Goal: Task Accomplishment & Management: Complete application form

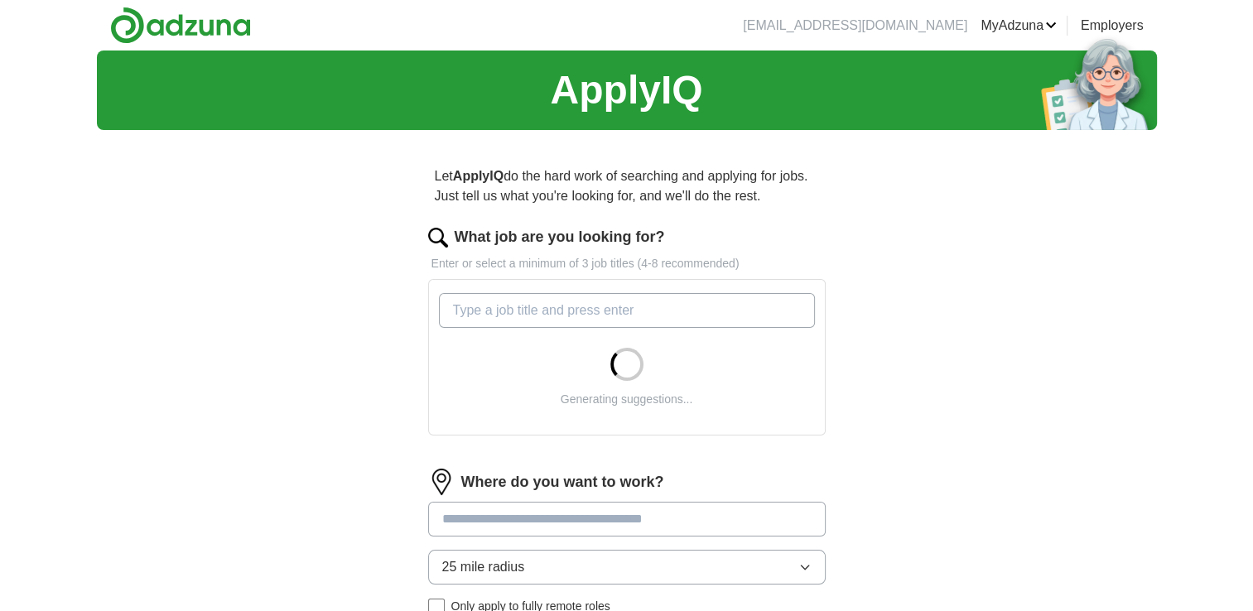
click at [649, 308] on input "What job are you looking for?" at bounding box center [627, 310] width 376 height 35
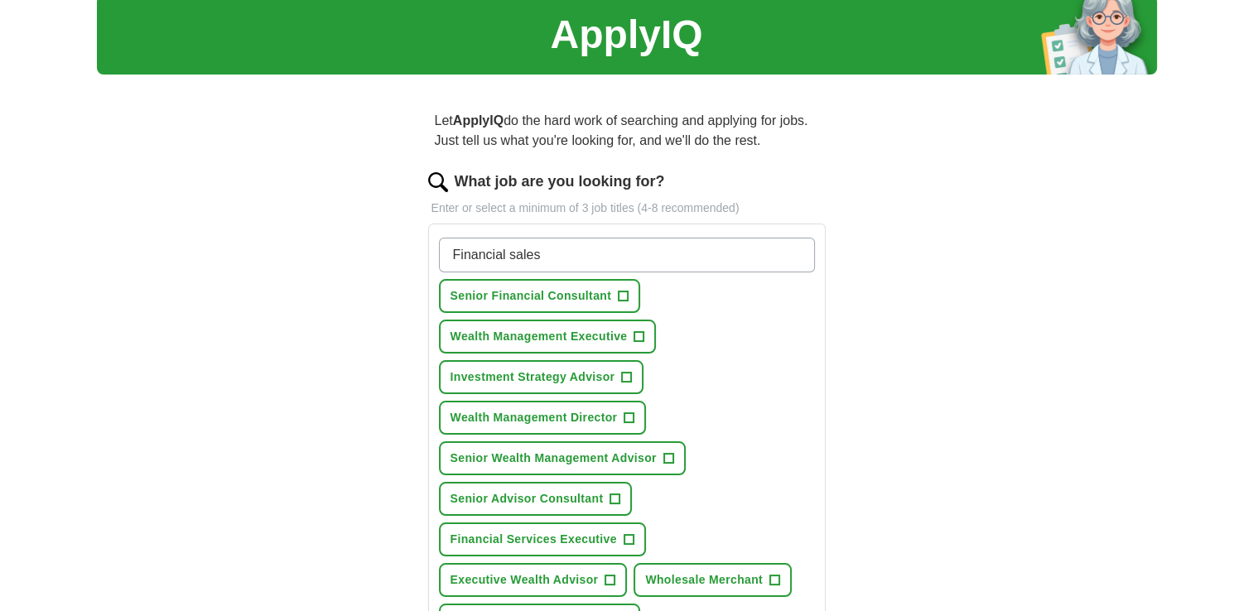
scroll to position [166, 0]
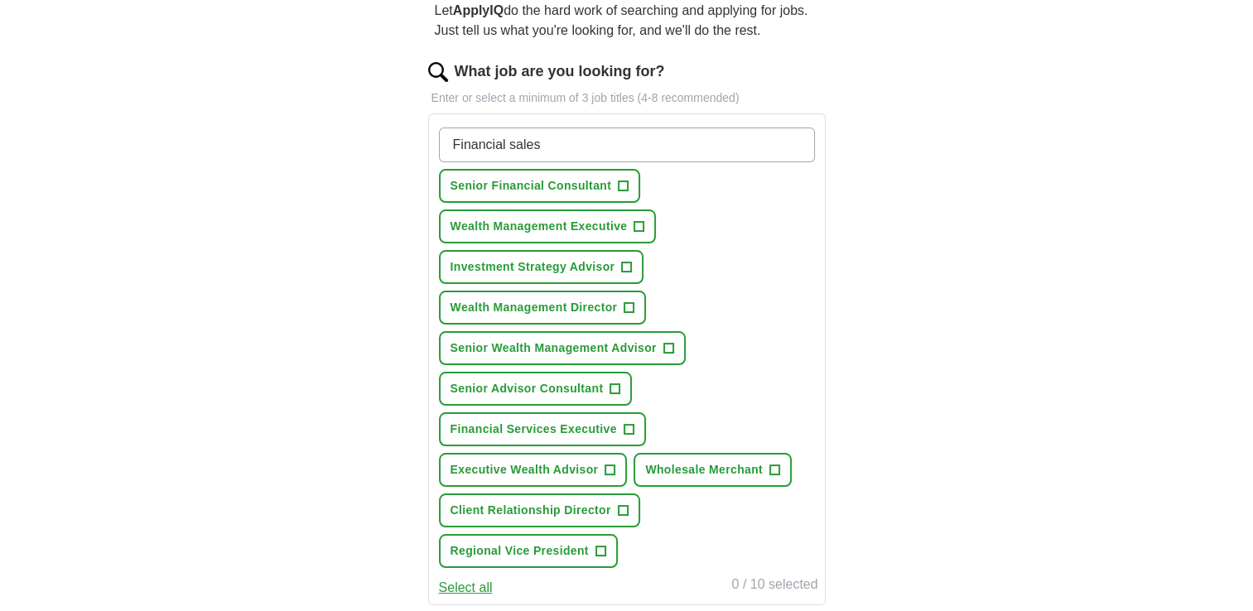
drag, startPoint x: 557, startPoint y: 147, endPoint x: 328, endPoint y: 136, distance: 228.9
click at [328, 136] on div "ApplyIQ Let ApplyIQ do the hard work of searching and applying for jobs. Just t…" at bounding box center [627, 424] width 1060 height 1079
type input "external wholesaler"
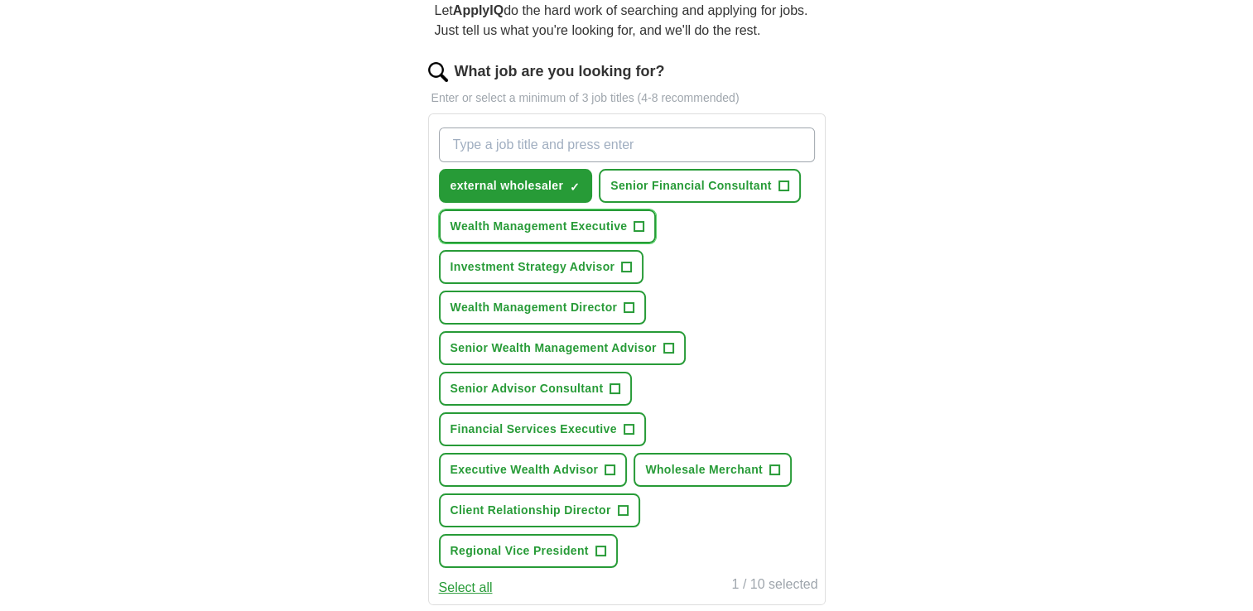
click at [607, 221] on span "Wealth Management Executive" at bounding box center [539, 226] width 177 height 17
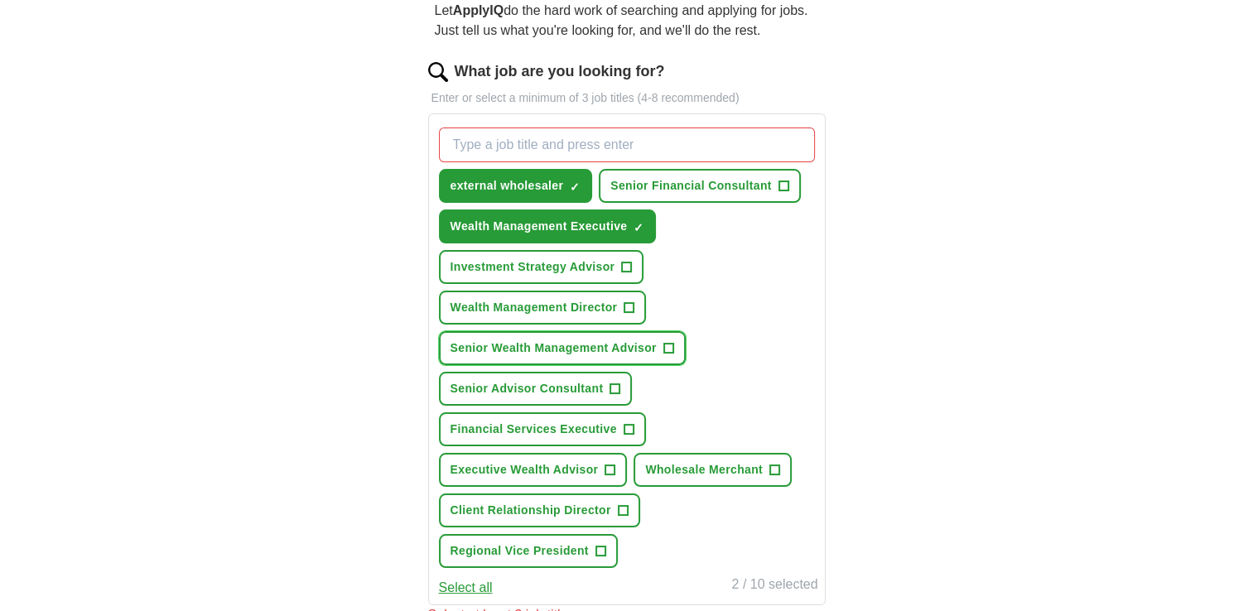
click at [579, 346] on span "Senior Wealth Management Advisor" at bounding box center [554, 348] width 206 height 17
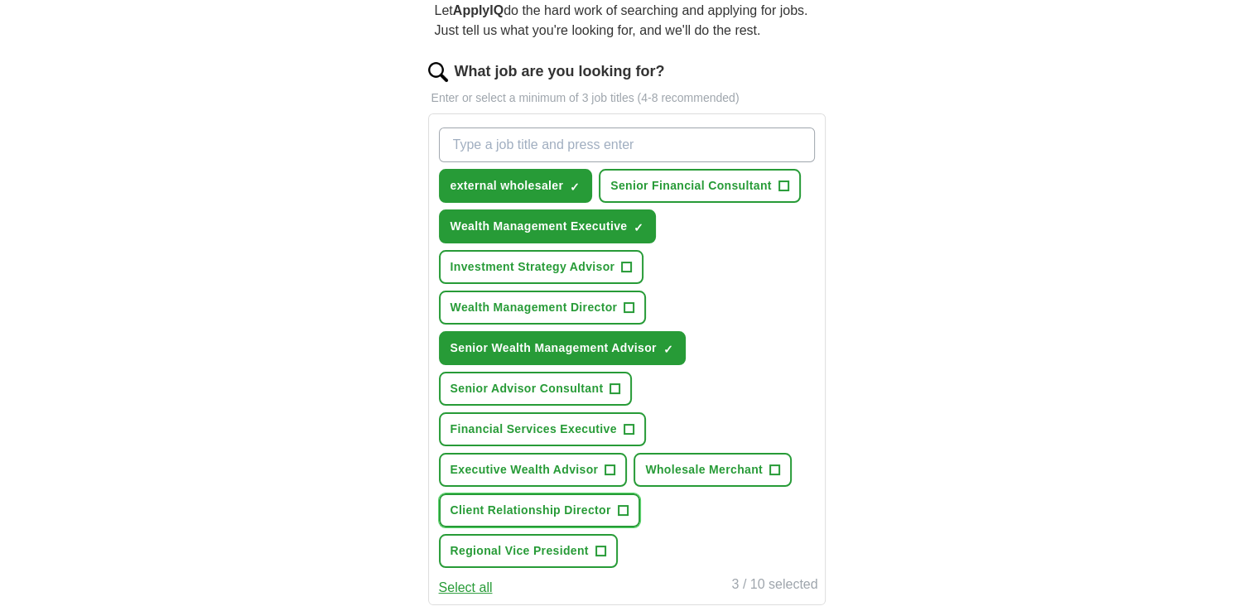
click at [557, 494] on button "Client Relationship Director +" at bounding box center [539, 511] width 201 height 34
click at [552, 543] on span "Regional Vice President" at bounding box center [520, 551] width 138 height 17
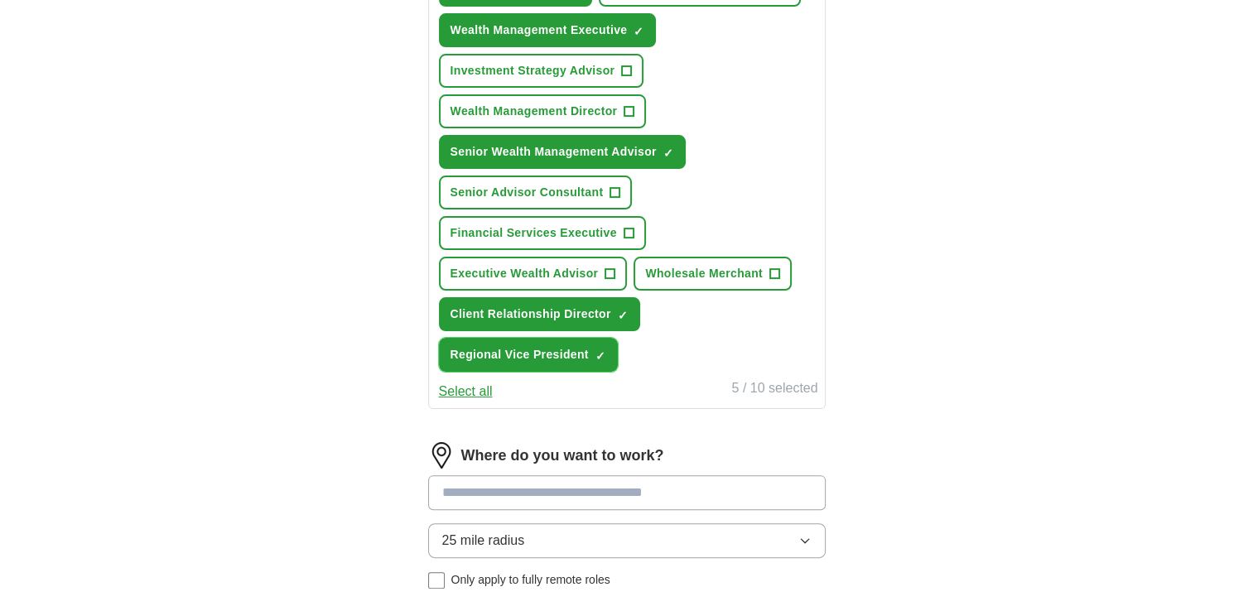
scroll to position [663, 0]
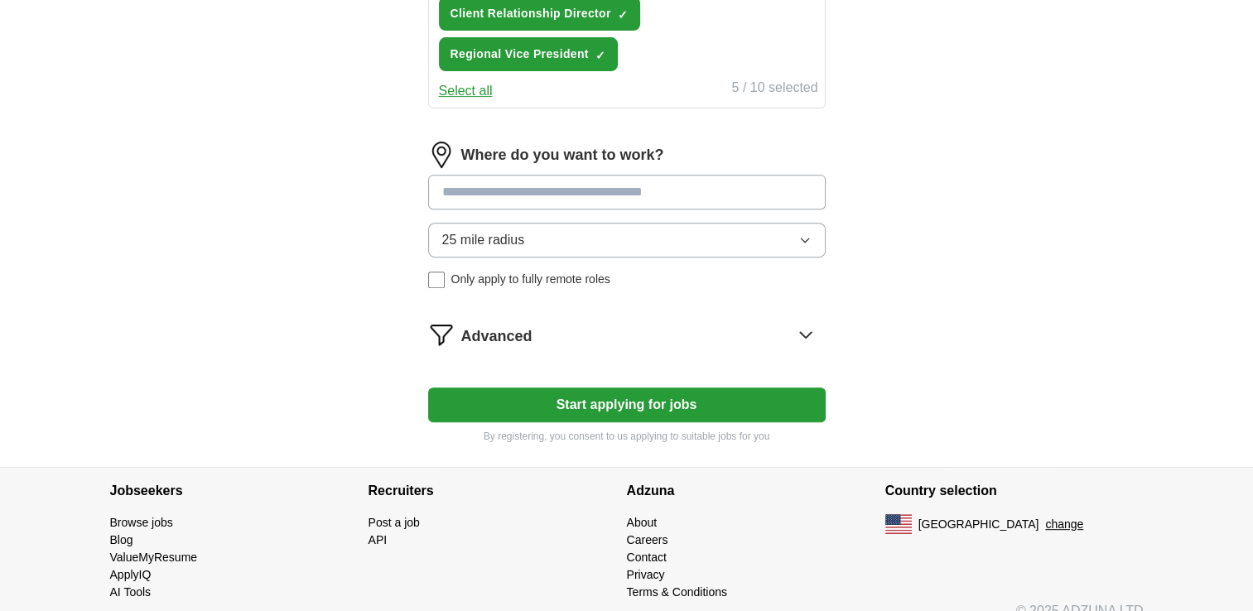
click at [521, 187] on input at bounding box center [627, 192] width 398 height 35
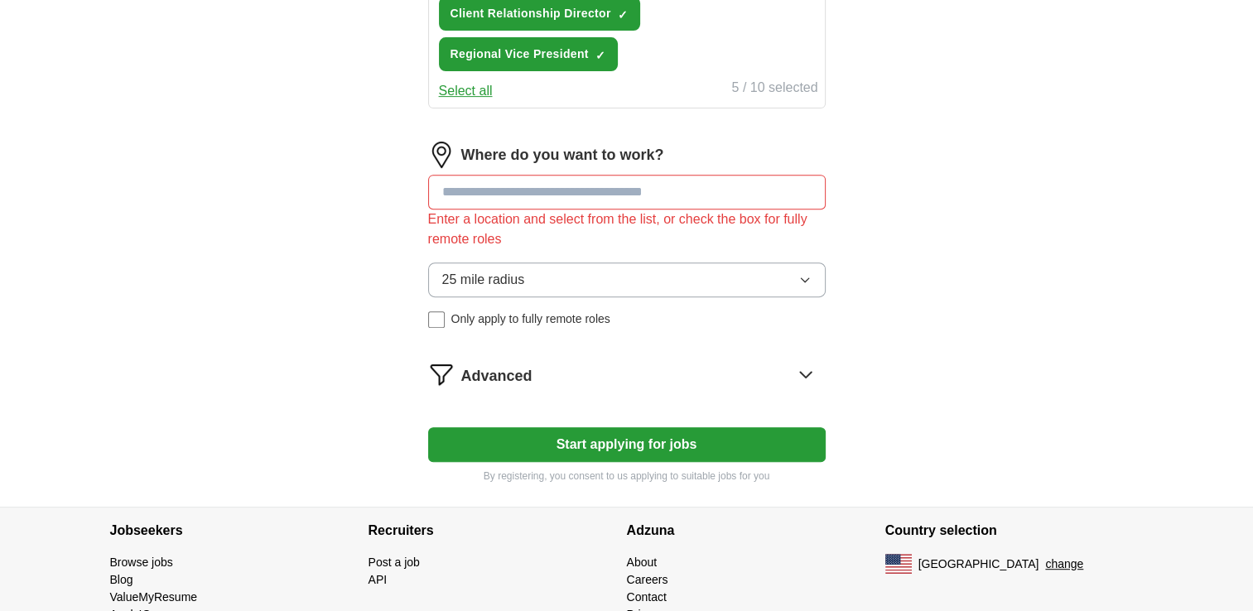
click at [712, 244] on div "Where do you want to work? Enter a location and select from the list, or check …" at bounding box center [627, 242] width 398 height 200
click at [663, 183] on input at bounding box center [627, 192] width 398 height 35
click at [652, 282] on button "25 mile radius" at bounding box center [627, 280] width 398 height 35
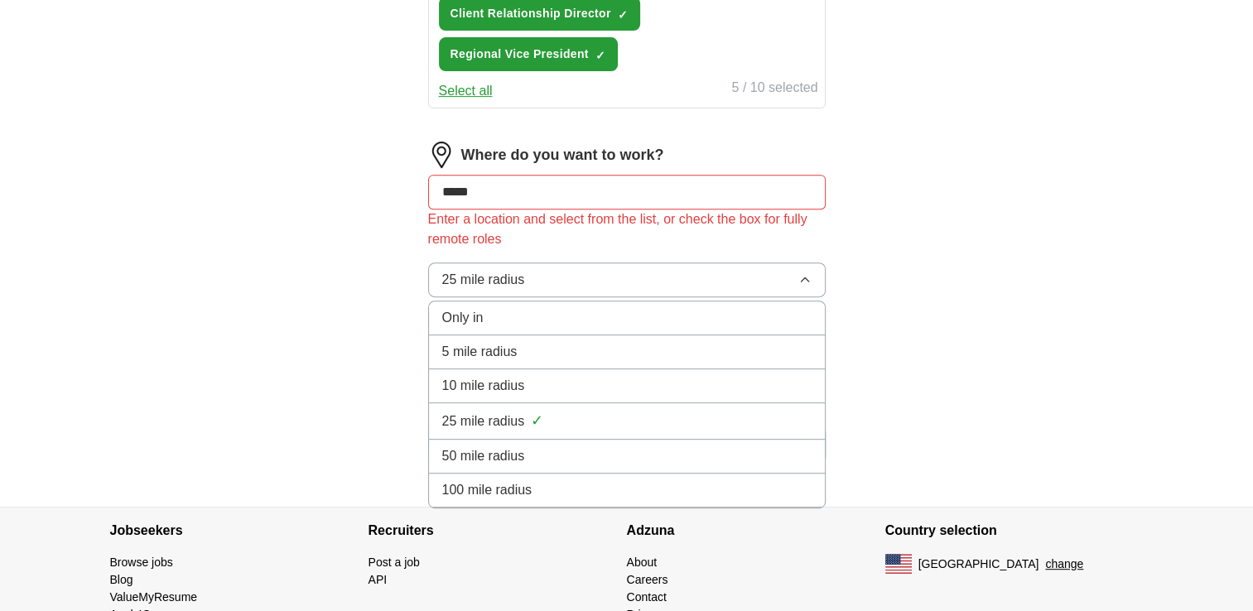
click at [563, 342] on div "5 mile radius" at bounding box center [626, 352] width 369 height 20
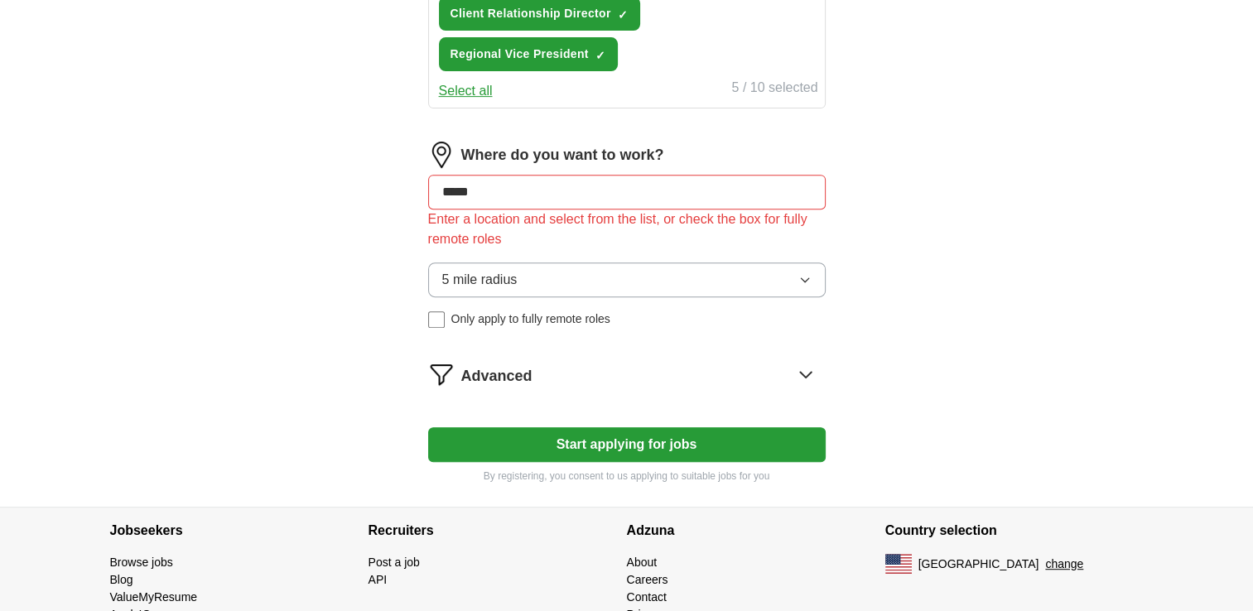
drag, startPoint x: 505, startPoint y: 187, endPoint x: 390, endPoint y: 174, distance: 115.9
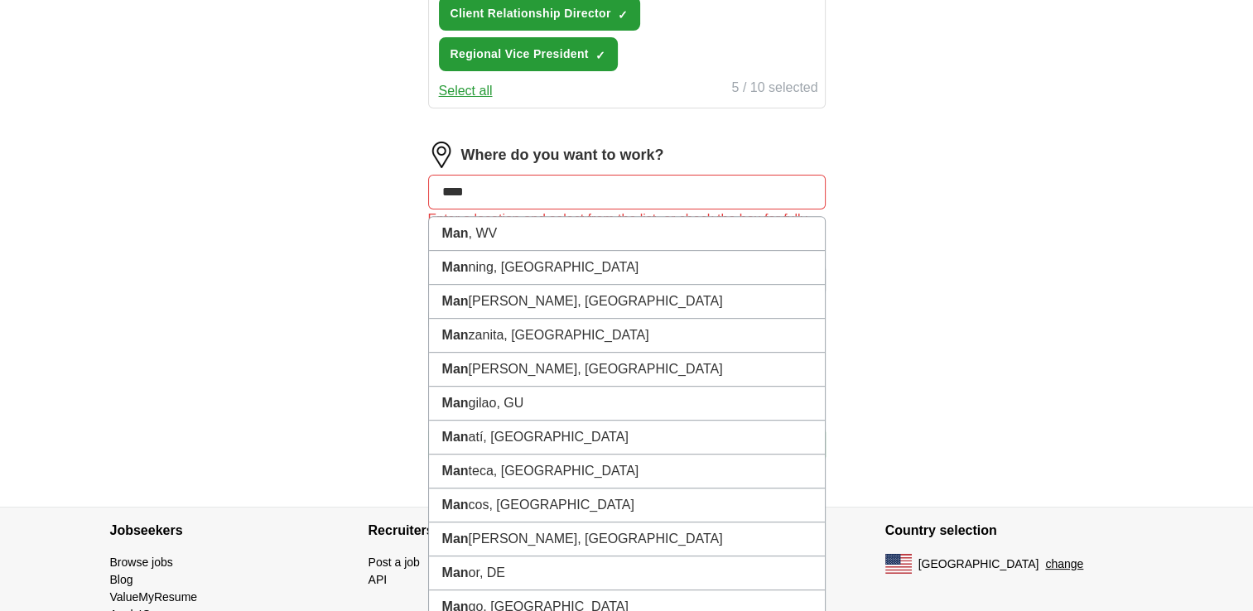
type input "*****"
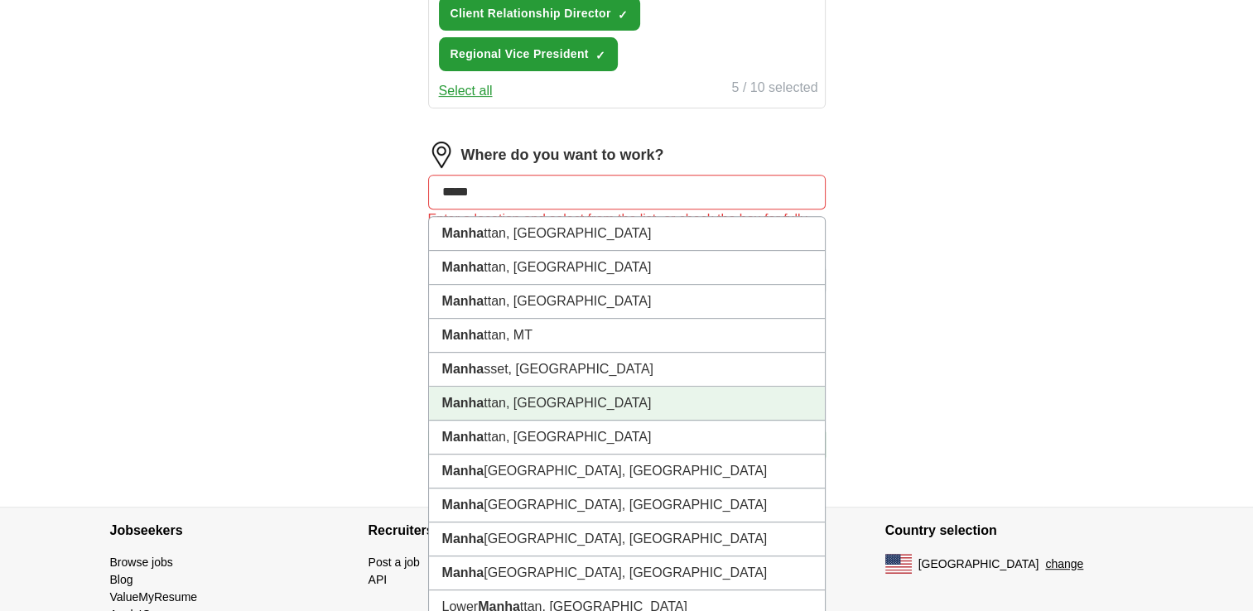
click at [561, 387] on li "Manha ttan, [GEOGRAPHIC_DATA]" at bounding box center [627, 404] width 396 height 34
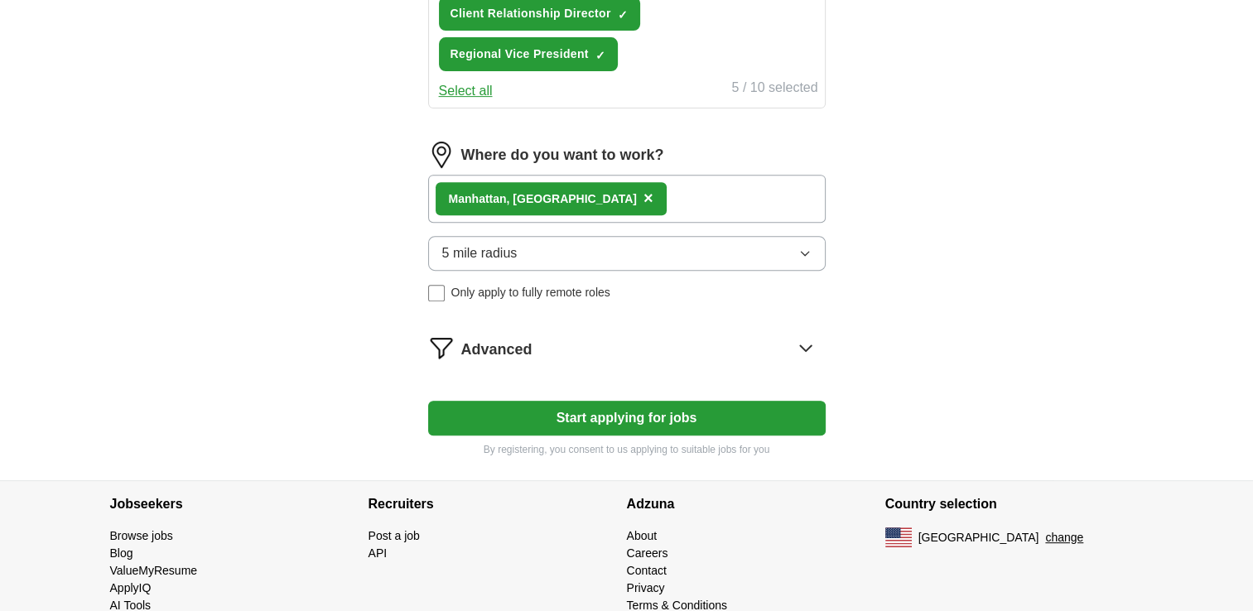
click at [605, 414] on button "Start applying for jobs" at bounding box center [627, 418] width 398 height 35
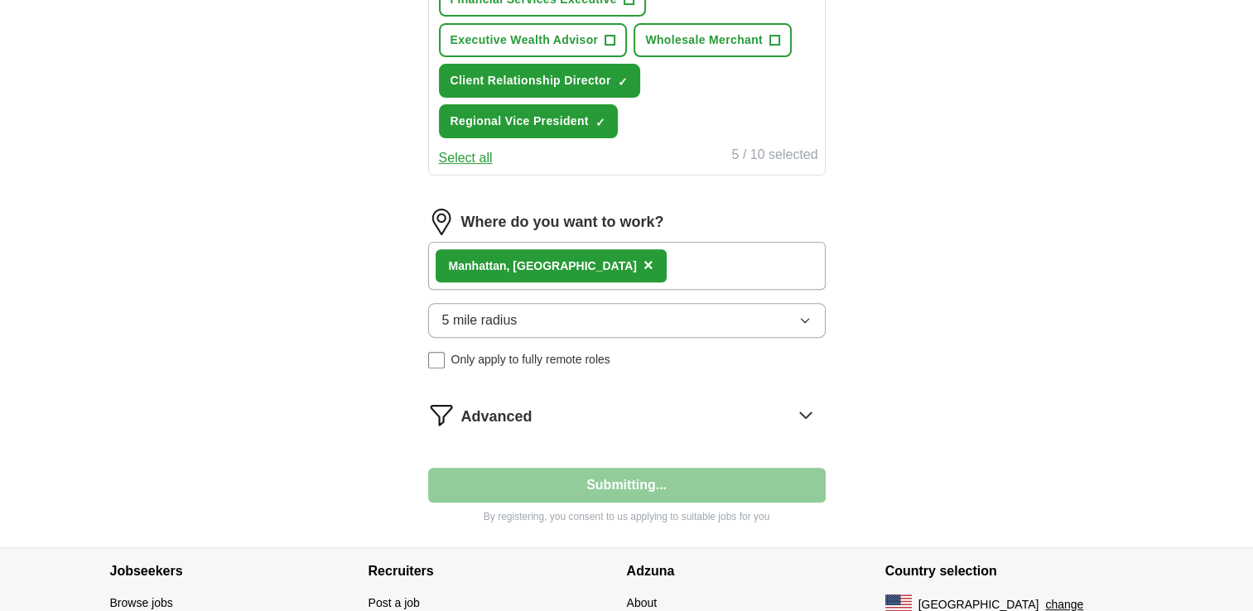
select select "**"
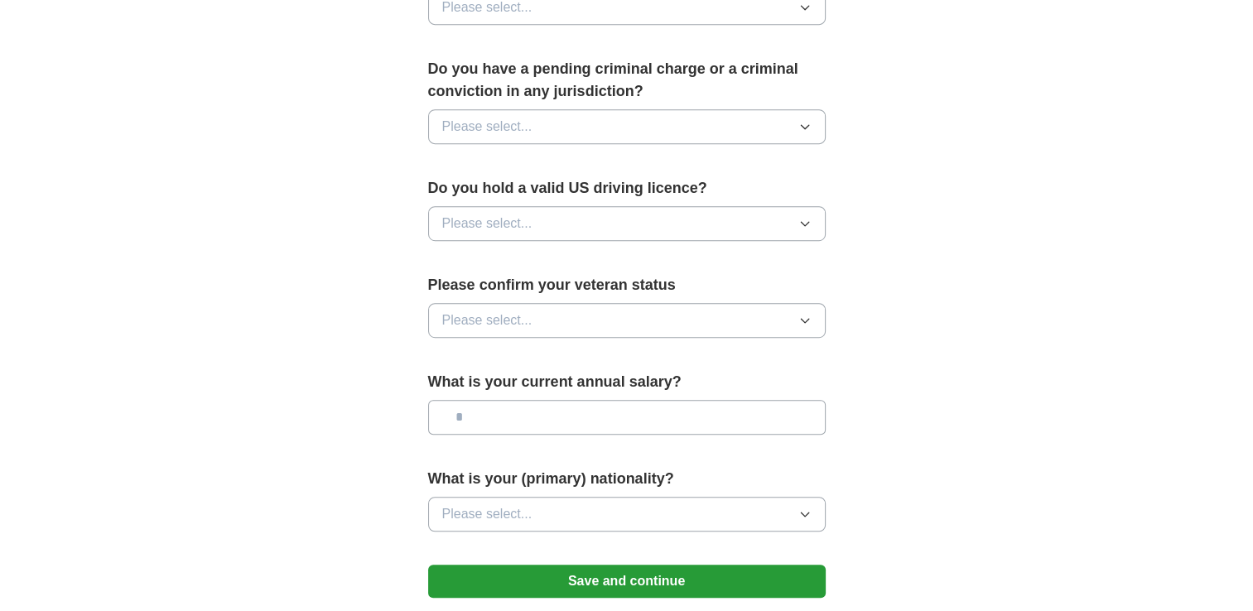
scroll to position [1087, 0]
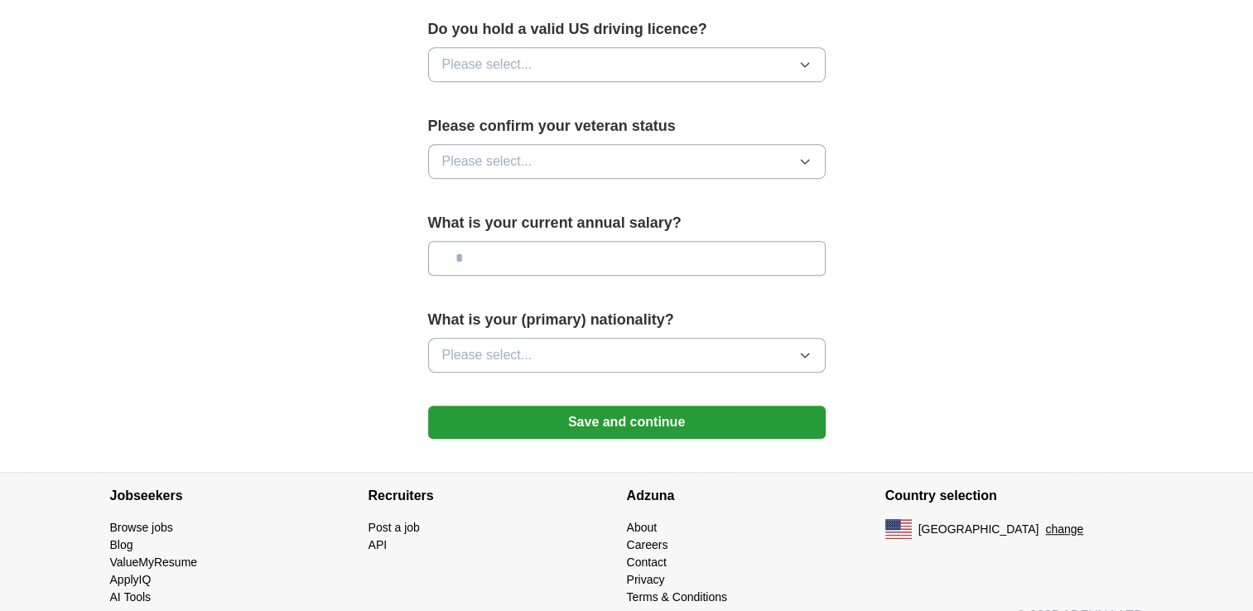
click at [539, 406] on button "Save and continue" at bounding box center [627, 422] width 398 height 33
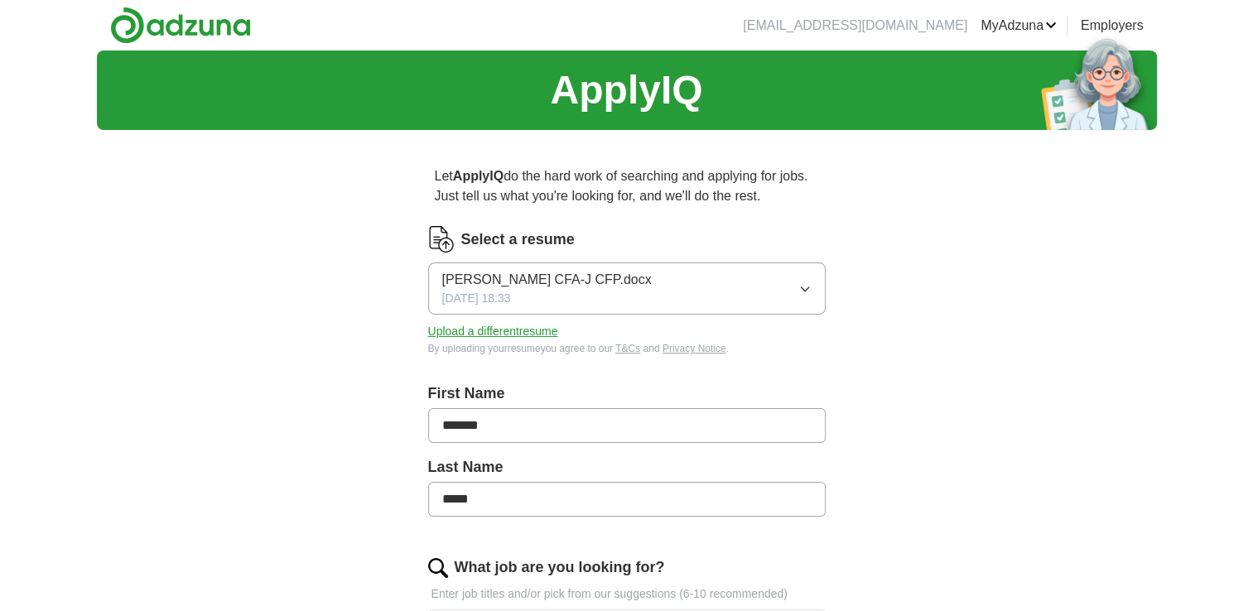
click at [794, 286] on button "Brendan W. Tully CFA-J CFP.docx 10/02/2025, 18:33" at bounding box center [627, 289] width 398 height 52
click at [775, 229] on div "Select a resume" at bounding box center [627, 239] width 398 height 27
click at [542, 331] on button "Upload a different resume" at bounding box center [493, 331] width 130 height 17
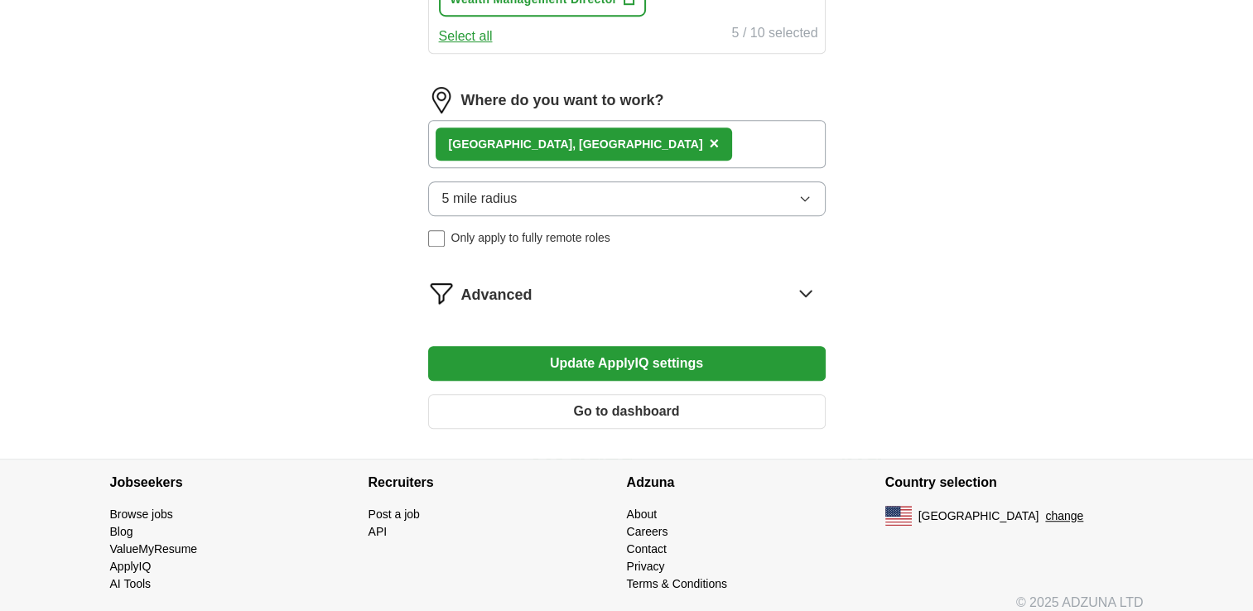
scroll to position [1053, 0]
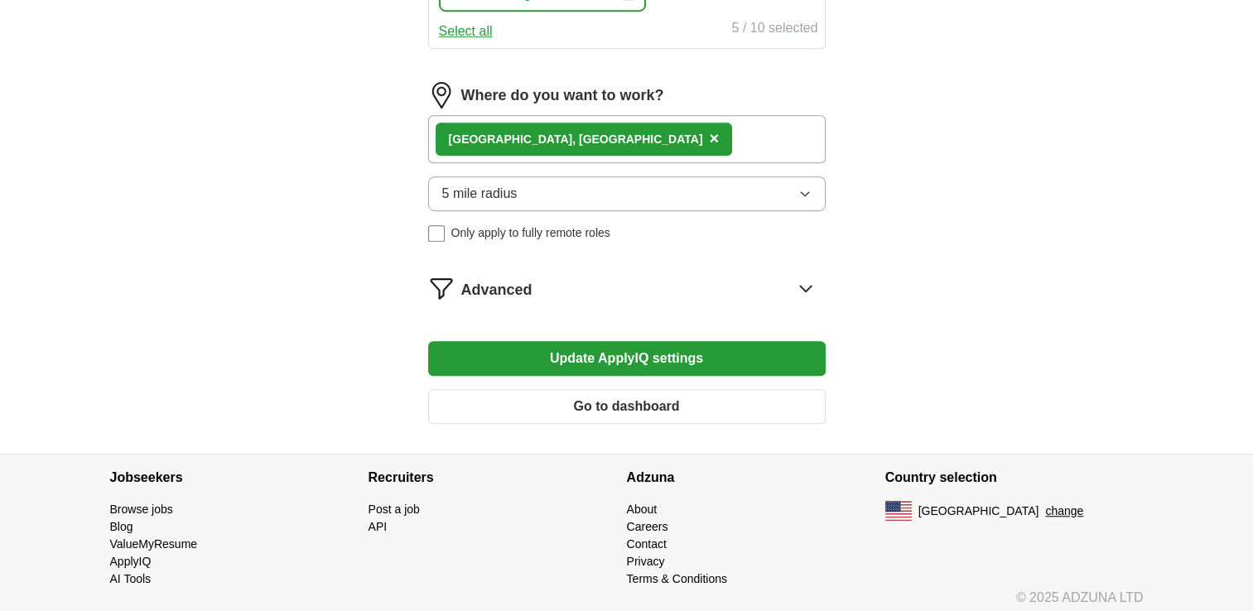
click at [596, 347] on button "Update ApplyIQ settings" at bounding box center [627, 358] width 398 height 35
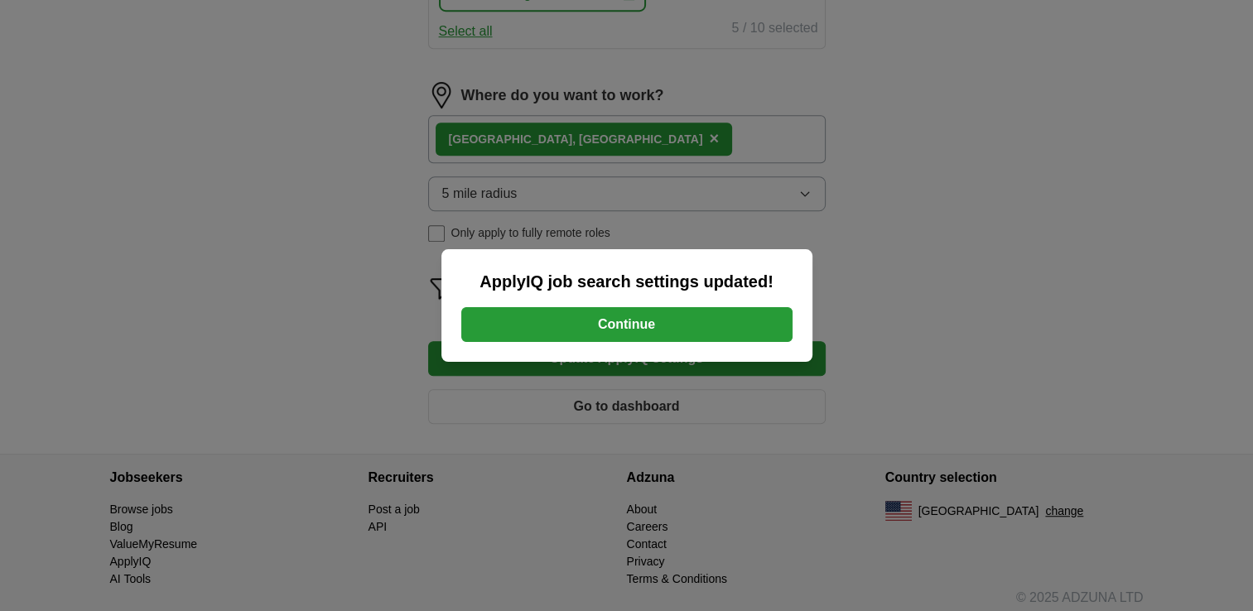
click at [687, 329] on button "Continue" at bounding box center [626, 324] width 331 height 35
